Goal: Check status

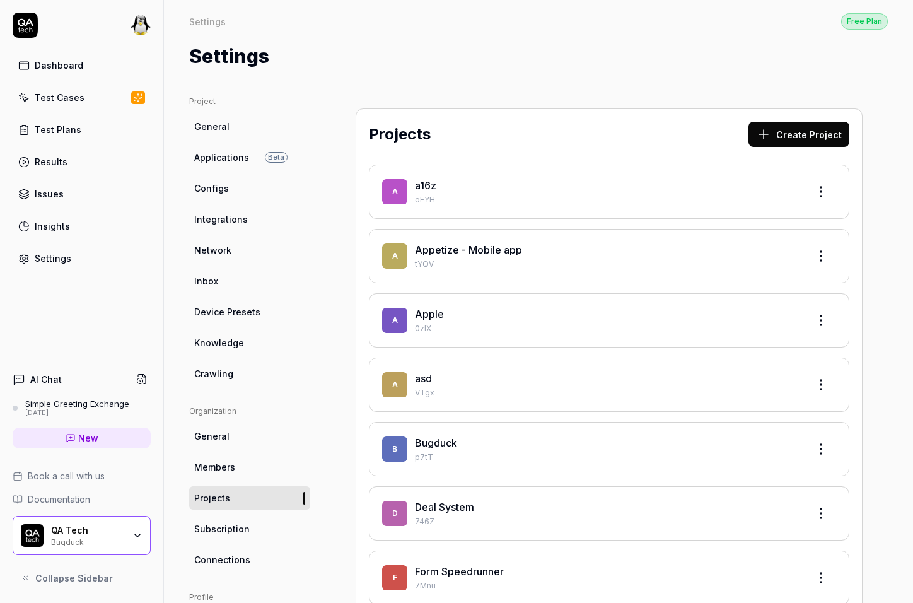
click at [73, 166] on link "Results" at bounding box center [82, 161] width 138 height 25
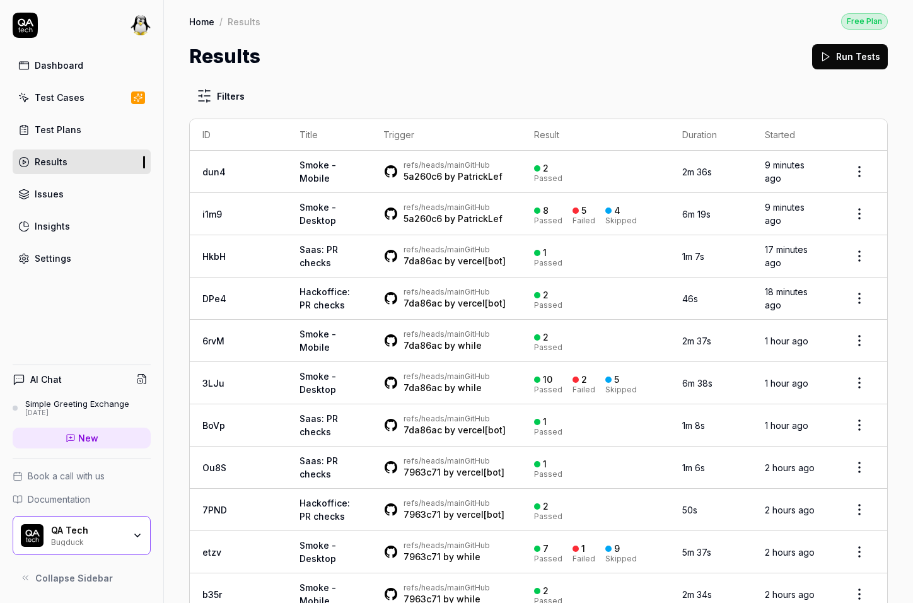
click at [609, 225] on div "8 Passed 5 Failed 4 Skipped" at bounding box center [595, 214] width 122 height 21
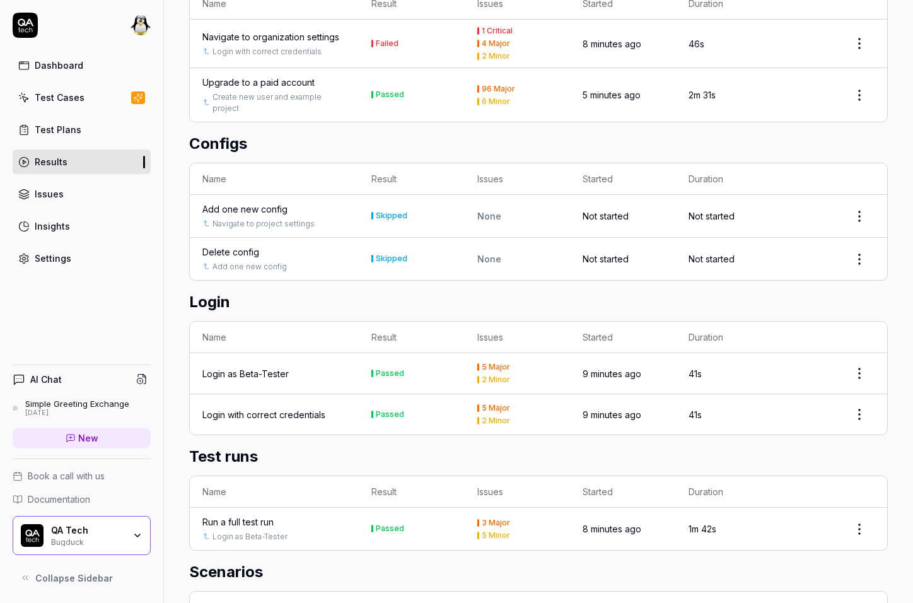
scroll to position [767, 0]
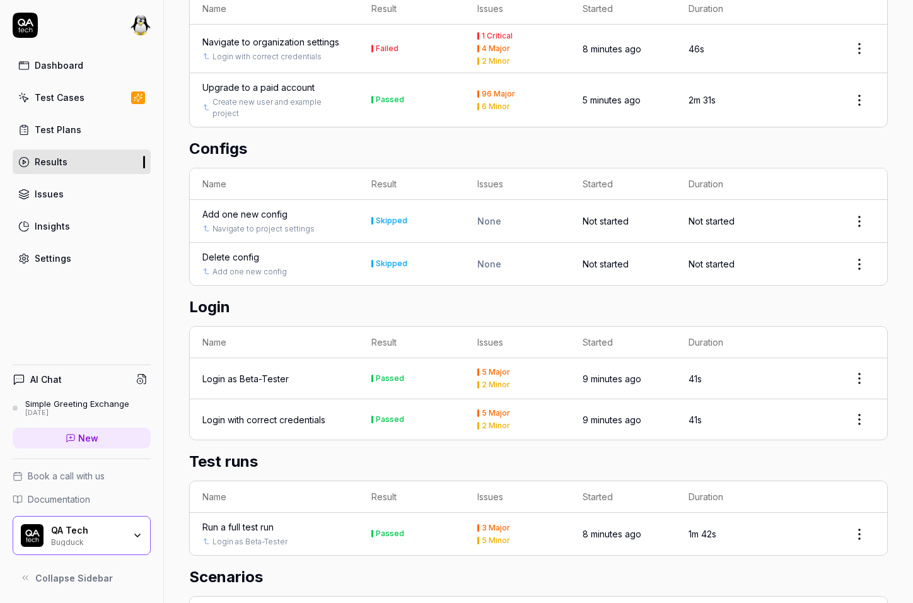
click at [854, 370] on html "Dashboard Test Cases Test Plans Results Issues Insights Settings AI Chat Simple…" at bounding box center [456, 301] width 913 height 603
click at [810, 428] on div "Rerun test" at bounding box center [813, 431] width 100 height 28
click at [853, 376] on html "Dashboard Test Cases Test Plans Results Issues Insights Settings AI Chat Simple…" at bounding box center [456, 301] width 913 height 603
click at [849, 376] on html "Dashboard Test Cases Test Plans Results Issues Insights Settings AI Chat Simple…" at bounding box center [456, 301] width 913 height 603
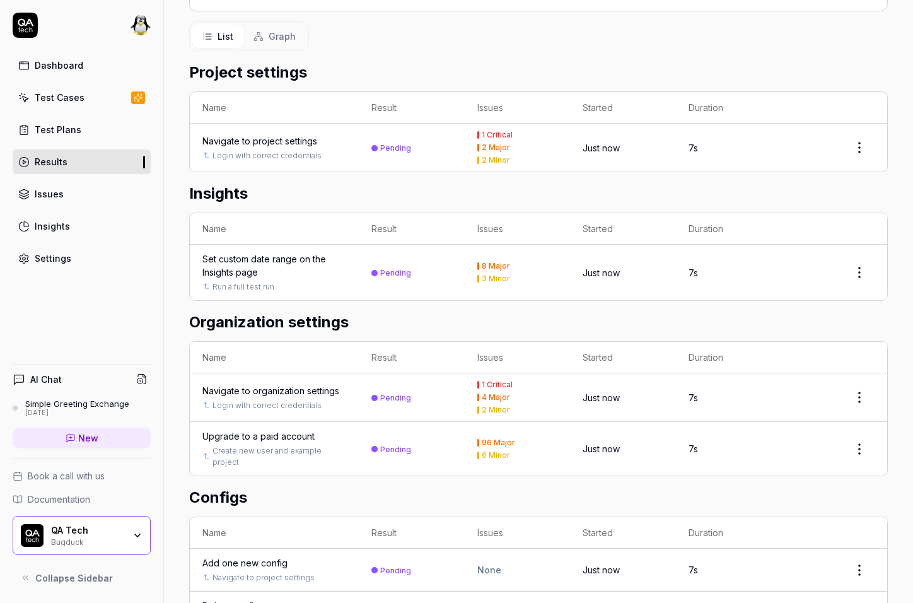
scroll to position [175, 0]
